Goal: Task Accomplishment & Management: Complete application form

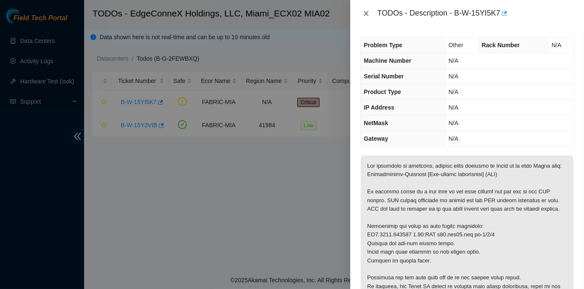
click at [365, 13] on icon "close" at bounding box center [366, 13] width 5 height 5
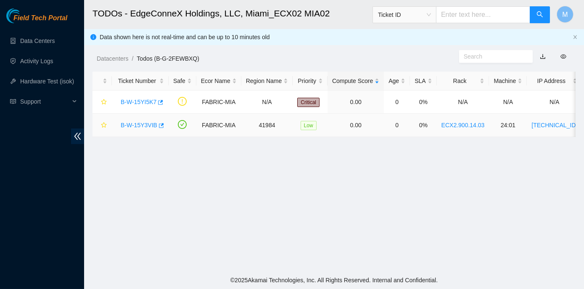
click at [125, 124] on link "B-W-15Y3VIB" at bounding box center [139, 125] width 37 height 7
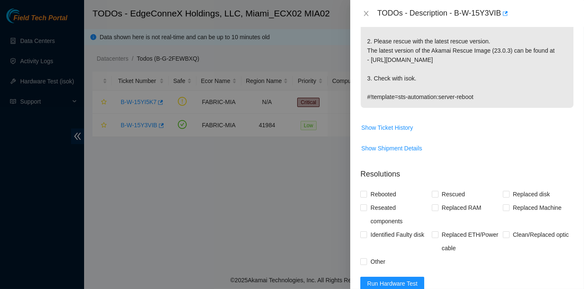
scroll to position [191, 0]
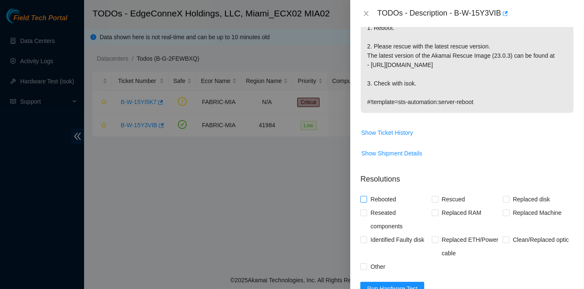
click at [364, 198] on input "Rebooted" at bounding box center [363, 199] width 6 height 6
checkbox input "true"
click at [434, 199] on input "Rescued" at bounding box center [435, 199] width 6 height 6
checkbox input "true"
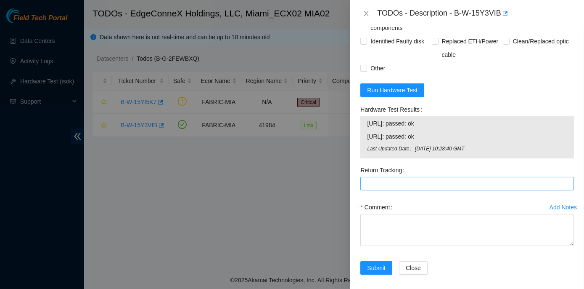
scroll to position [393, 0]
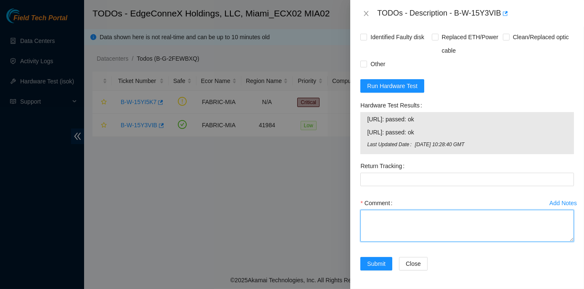
paste textarea "Rack No: ECX2.900.14.03 Machine No: 24:01 IP: 23.218.255.51 Serial No: CT-42011…"
type textarea "Rack No: ECX2.900.14.03 Machine No: 24:01 IP: 23.218.255.51 Serial No: CT-42011…"
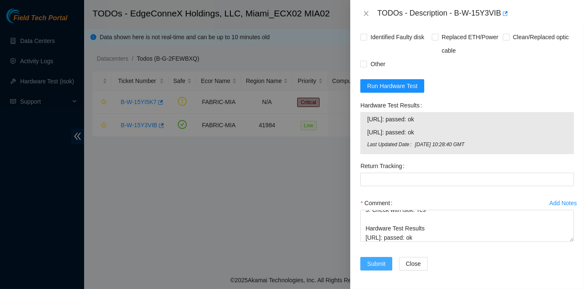
click at [377, 266] on span "Submit" at bounding box center [376, 263] width 19 height 9
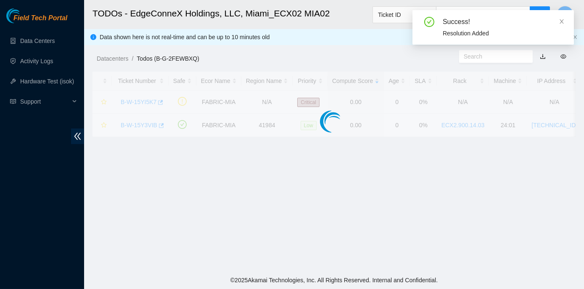
scroll to position [214, 0]
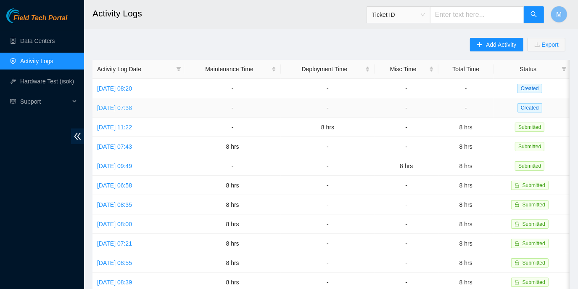
click at [127, 106] on link "Tue, 16 Sep 2025 07:38" at bounding box center [114, 107] width 35 height 7
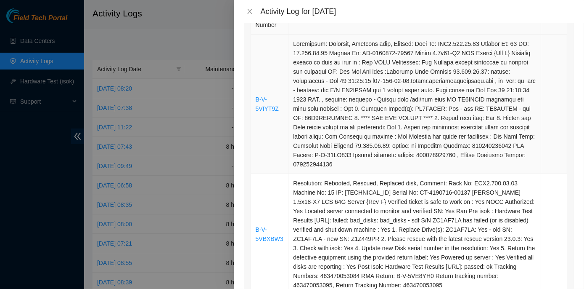
scroll to position [153, 0]
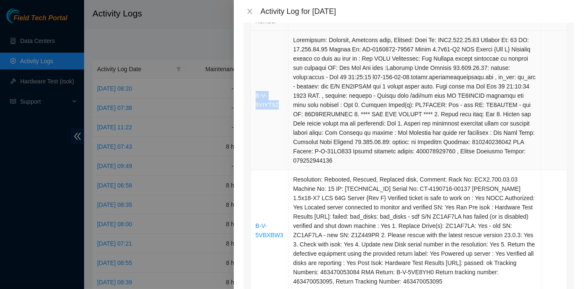
drag, startPoint x: 277, startPoint y: 99, endPoint x: 256, endPoint y: 91, distance: 22.5
click at [256, 91] on td "B-V-5VIYT9Z" at bounding box center [270, 100] width 38 height 139
copy link "B-V-5VIYT9Z"
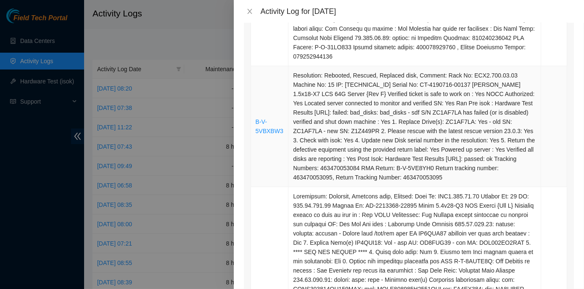
scroll to position [267, 0]
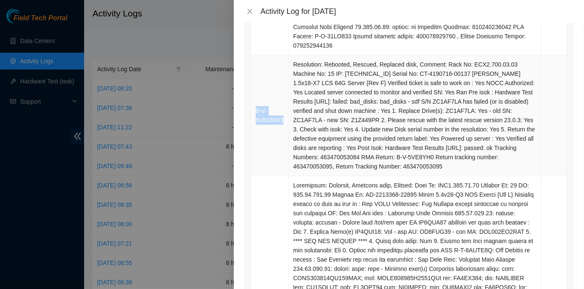
drag, startPoint x: 284, startPoint y: 111, endPoint x: 256, endPoint y: 103, distance: 29.1
click at [256, 103] on td "B-V-5VBXBW3" at bounding box center [270, 115] width 38 height 121
copy link "B-V-5VBXBW3"
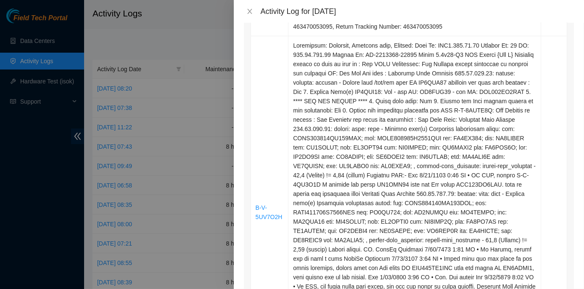
scroll to position [421, 0]
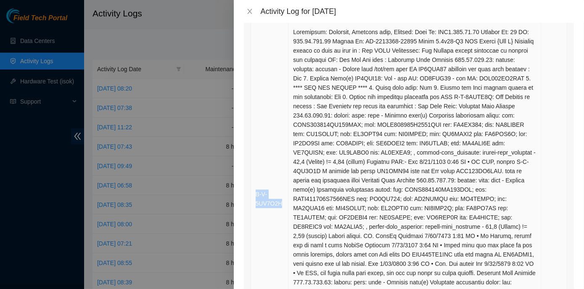
drag, startPoint x: 283, startPoint y: 191, endPoint x: 254, endPoint y: 180, distance: 30.9
click at [254, 180] on td "B-V-5UV7O2H" at bounding box center [270, 199] width 38 height 352
copy link "B-V-5UV7O2H"
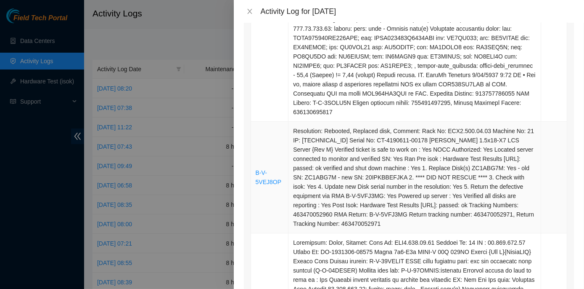
scroll to position [688, 0]
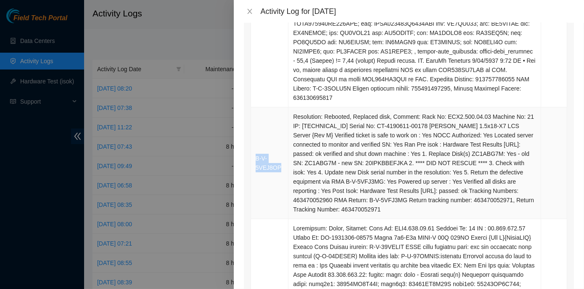
drag, startPoint x: 279, startPoint y: 150, endPoint x: 252, endPoint y: 141, distance: 27.9
click at [252, 141] on td "B-V-5VEJ8OP" at bounding box center [270, 162] width 38 height 111
copy link "B-V-5VEJ8OP"
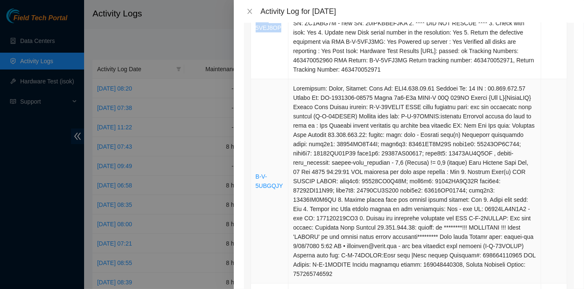
scroll to position [879, 0]
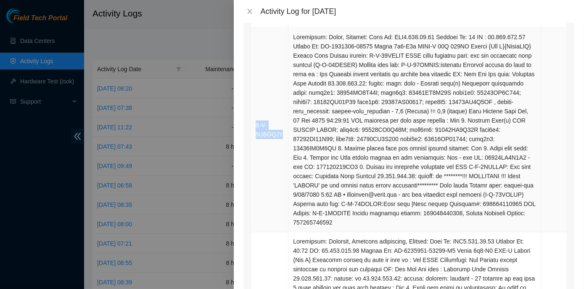
drag, startPoint x: 280, startPoint y: 110, endPoint x: 256, endPoint y: 103, distance: 24.9
click at [256, 103] on td "B-V-5UBGQJY" at bounding box center [270, 130] width 38 height 204
copy link "B-V-5UBGQJY"
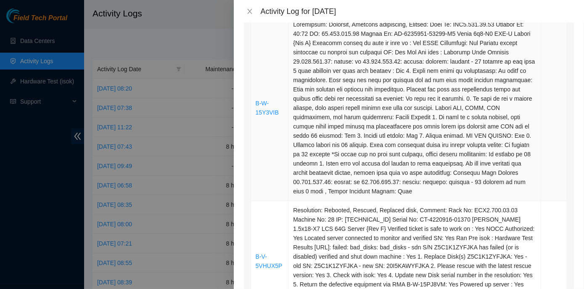
scroll to position [1109, 0]
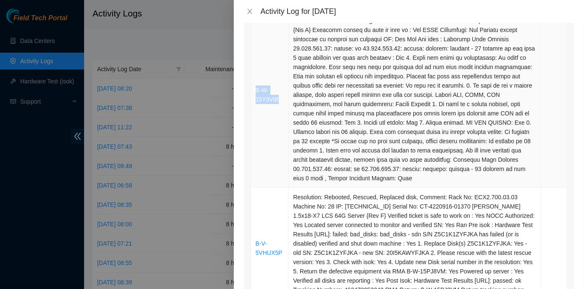
drag, startPoint x: 279, startPoint y: 68, endPoint x: 254, endPoint y: 59, distance: 26.2
click at [254, 59] on td "B-W-15Y3VIB" at bounding box center [270, 94] width 38 height 185
copy link "B-W-15Y3VIB"
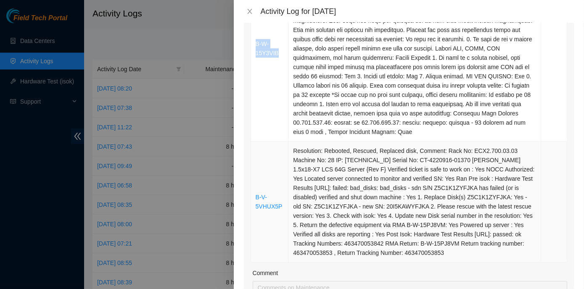
scroll to position [1185, 0]
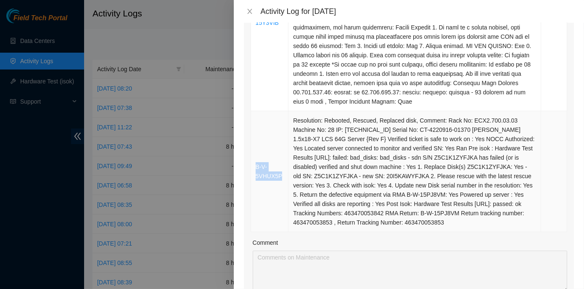
drag, startPoint x: 283, startPoint y: 137, endPoint x: 255, endPoint y: 130, distance: 29.2
click at [255, 130] on td "B-V-5VHUX5P" at bounding box center [270, 171] width 38 height 121
copy link "B-V-5VHUX5P"
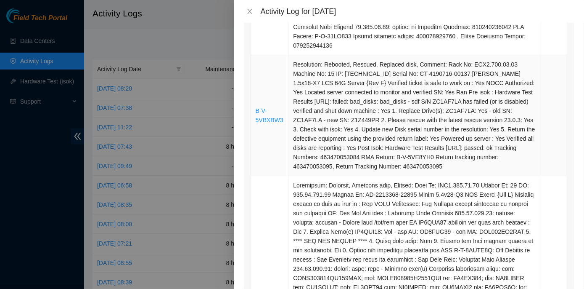
scroll to position [0, 0]
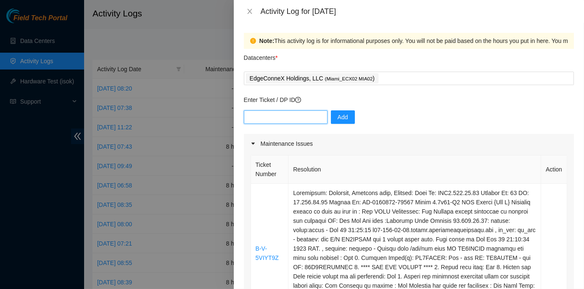
click at [287, 119] on input "text" at bounding box center [286, 116] width 84 height 13
paste input "B-V-5VIYT9Z B-V-5VBXBW3 B-V-5UV7O2H B-V-5VEJ8OP B-V-5UBGQJY B-W-15Y3VIB B-V-5VH…"
type input "B-V-5VIYT9Z B-V-5VBXBW3 B-V-5UV7O2H B-V-5VEJ8OP B-V-5UBGQJY B-W-15Y3VIB B-V-5VH…"
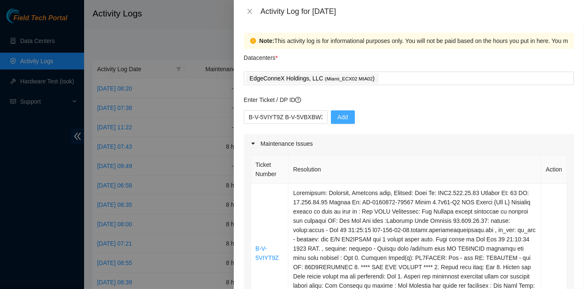
click at [336, 111] on button "Add" at bounding box center [343, 116] width 24 height 13
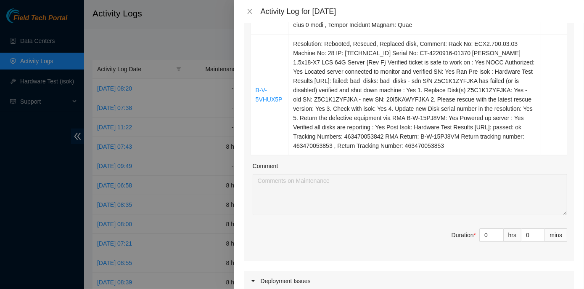
scroll to position [1300, 0]
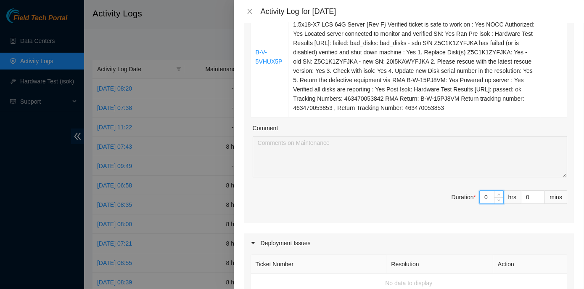
drag, startPoint x: 477, startPoint y: 160, endPoint x: 483, endPoint y: 160, distance: 6.3
click at [483, 191] on input "0" at bounding box center [492, 197] width 24 height 13
type input "8"
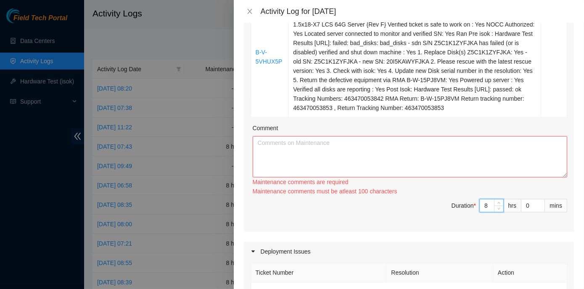
scroll to position [1262, 0]
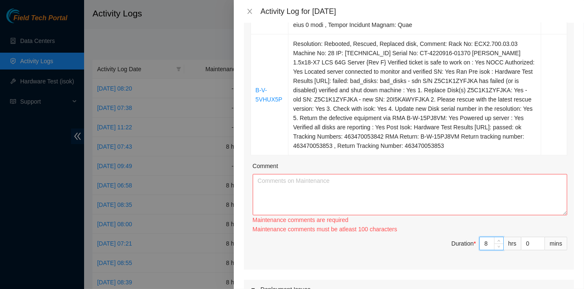
type input "8"
paste textarea "ECX2- Maintenance Check for inbound shipments for ECX2; no inbound at this time…"
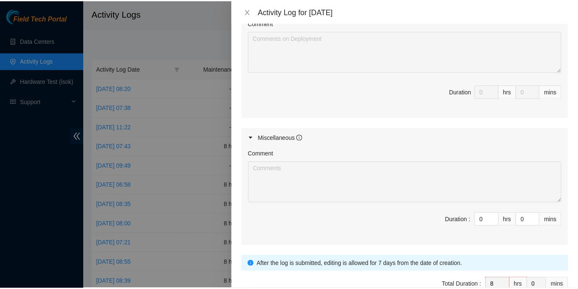
scroll to position [1588, 0]
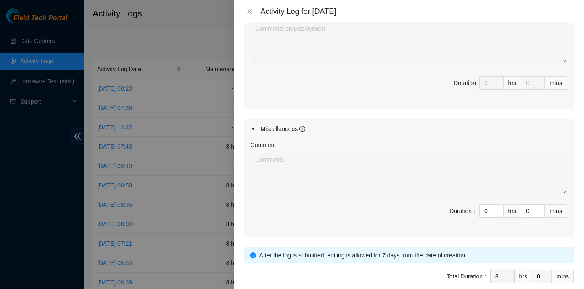
type textarea "ECX2- Maintenance Check for inbound shipments for ECX2; no inbound at this time…"
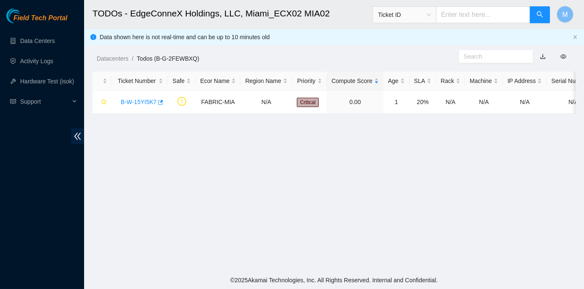
scroll to position [214, 0]
click at [137, 101] on link "B-W-15YI5K7" at bounding box center [139, 101] width 36 height 7
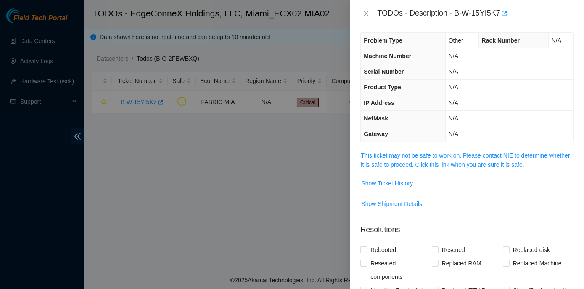
scroll to position [0, 0]
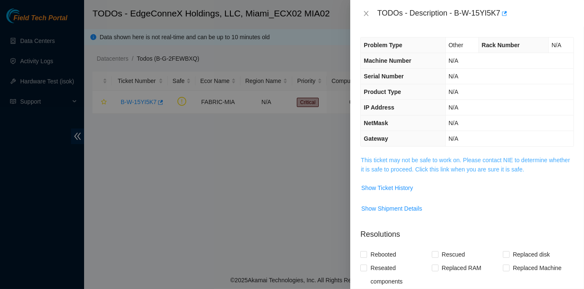
click at [425, 159] on link "This ticket may not be safe to work on. Please contact NIE to determine whether…" at bounding box center [465, 164] width 209 height 16
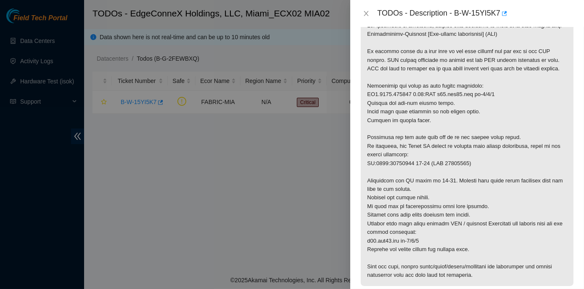
scroll to position [153, 0]
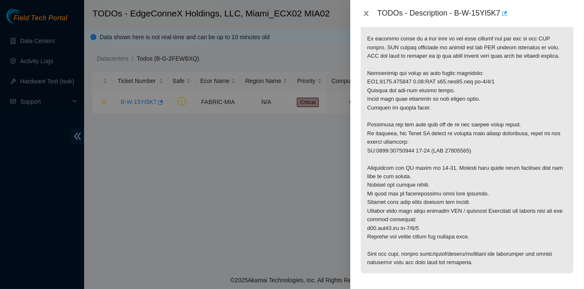
click at [366, 12] on icon "close" at bounding box center [366, 13] width 7 height 7
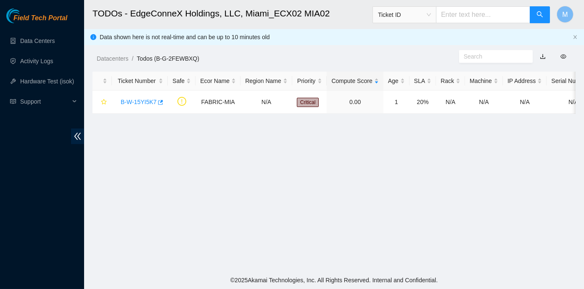
scroll to position [180, 0]
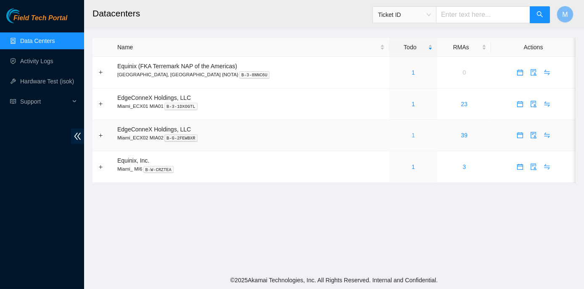
click at [412, 136] on link "1" at bounding box center [413, 135] width 3 height 7
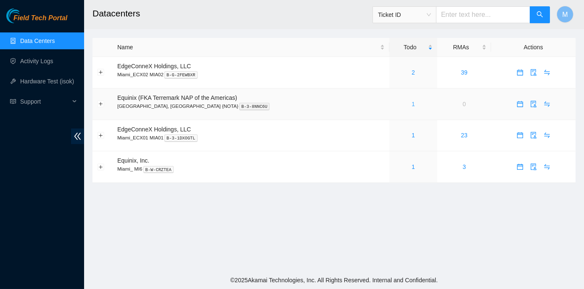
click at [412, 101] on link "1" at bounding box center [413, 104] width 3 height 7
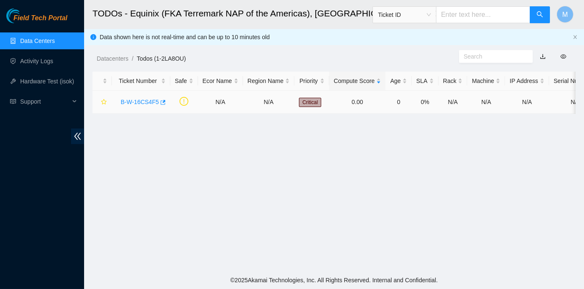
click at [145, 101] on link "B-W-16CS4F5" at bounding box center [140, 101] width 38 height 7
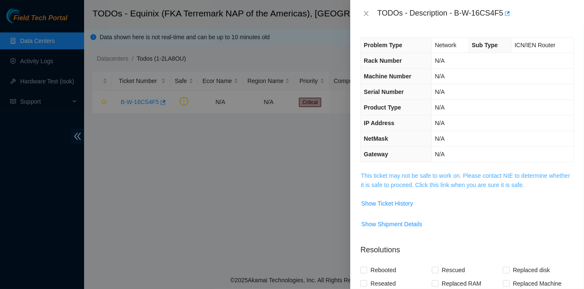
click at [448, 172] on link "This ticket may not be safe to work on. Please contact NIE to determine whether…" at bounding box center [465, 180] width 209 height 16
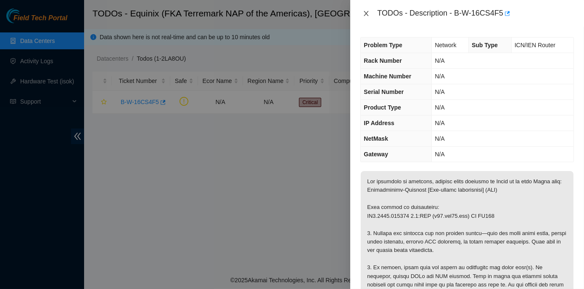
click at [365, 14] on icon "close" at bounding box center [366, 13] width 7 height 7
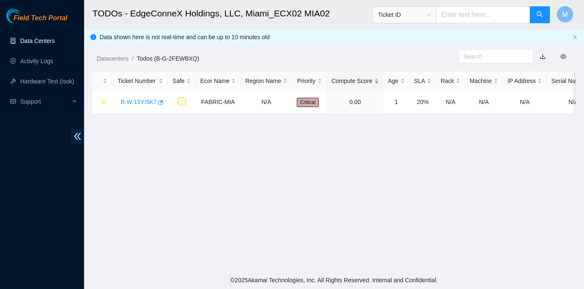
click at [36, 40] on link "Data Centers" at bounding box center [37, 40] width 34 height 7
